Goal: Task Accomplishment & Management: Manage account settings

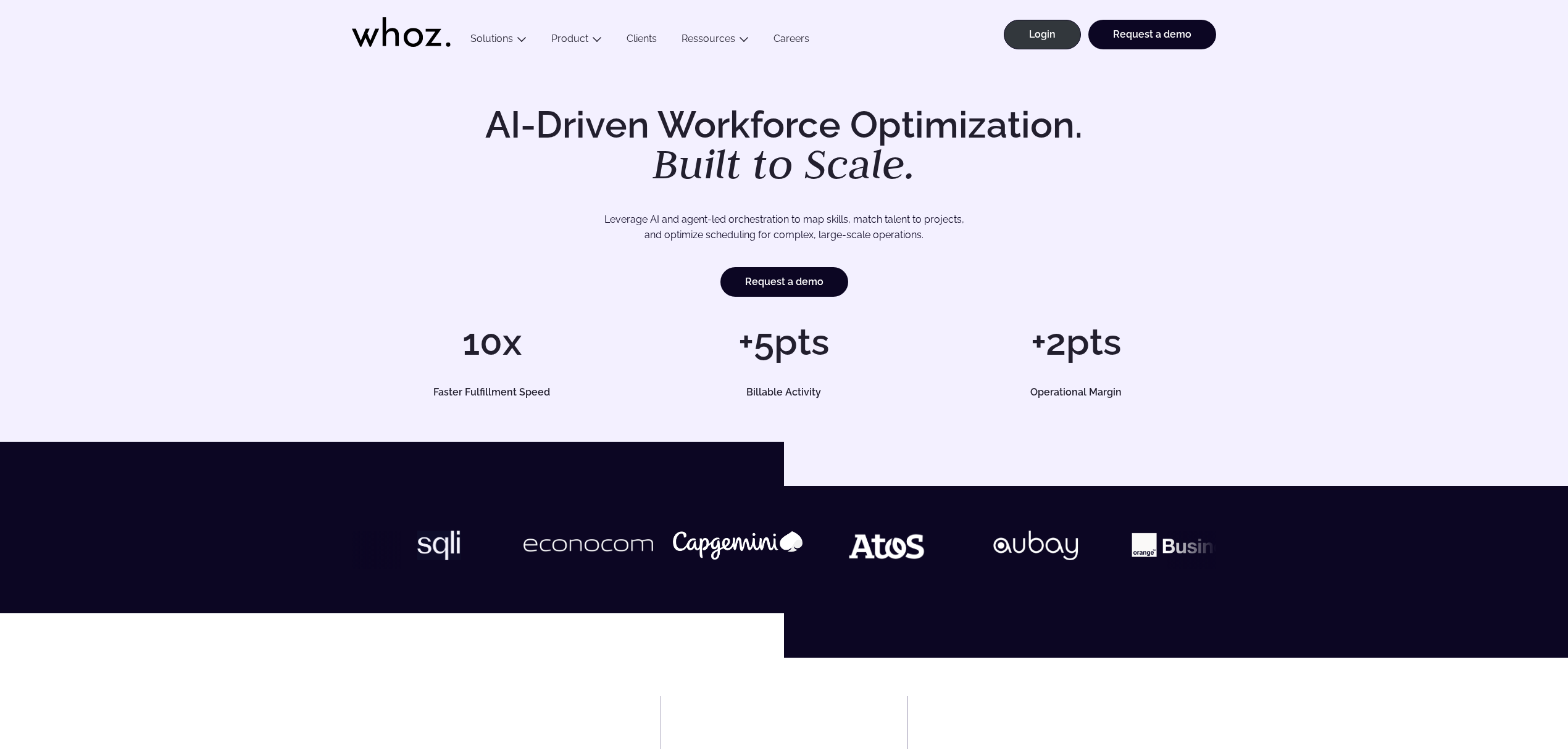
click at [1040, 119] on div "AI-Driven Workforce Optimization. Built to Scale. Leverage AI and agent-led orc…" at bounding box center [784, 252] width 1519 height 291
click at [1040, 131] on div "AI-Driven Workforce Optimization. Built to Scale. Leverage AI and agent-led orc…" at bounding box center [784, 252] width 1519 height 291
click at [1025, 40] on link "Login" at bounding box center [1042, 34] width 77 height 30
